Goal: Task Accomplishment & Management: Manage account settings

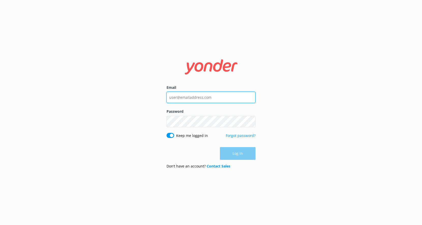
type input "[EMAIL_ADDRESS][DOMAIN_NAME]"
click at [240, 154] on div "Log in" at bounding box center [210, 153] width 89 height 13
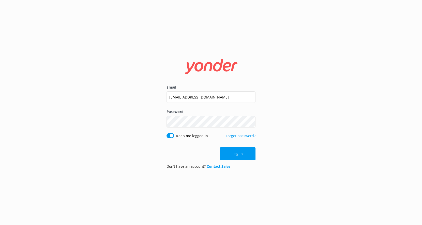
click at [240, 154] on button "Log in" at bounding box center [238, 153] width 36 height 13
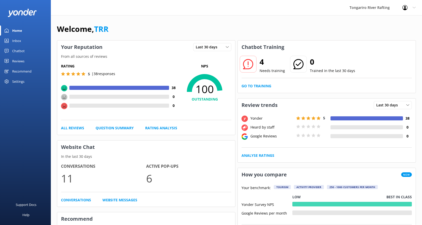
click at [20, 60] on div "Reviews" at bounding box center [18, 61] width 12 height 10
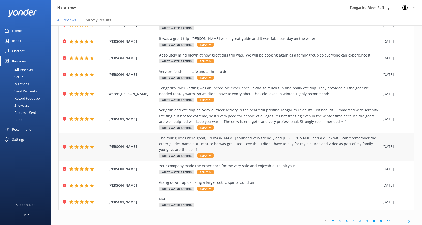
scroll to position [10, 0]
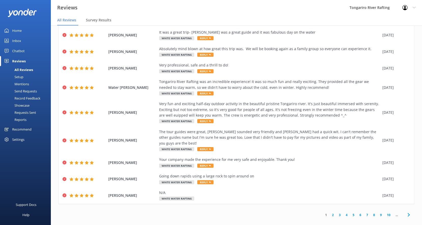
click at [332, 212] on link "2" at bounding box center [332, 214] width 7 height 5
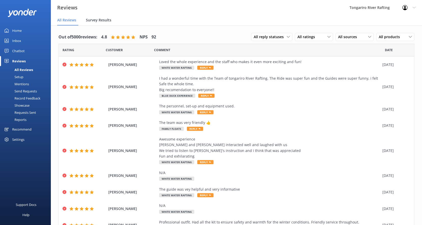
click at [103, 20] on span "Survey Results" at bounding box center [98, 20] width 25 height 5
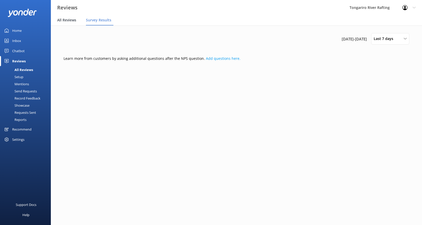
click at [65, 19] on span "All Reviews" at bounding box center [66, 20] width 19 height 5
